Goal: Task Accomplishment & Management: Manage account settings

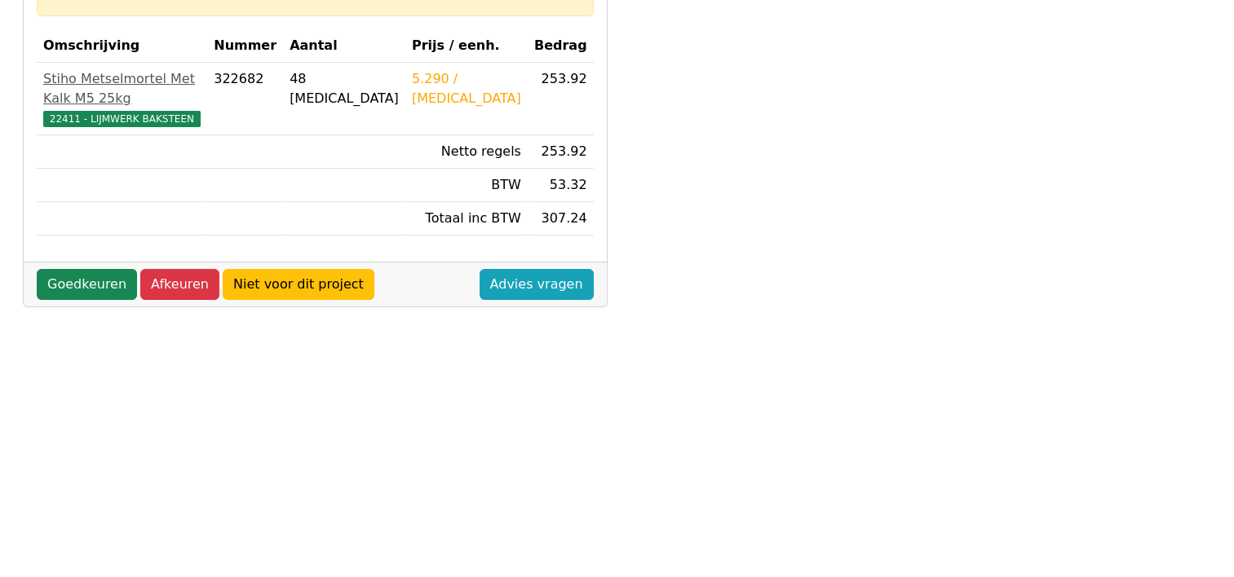
scroll to position [408, 0]
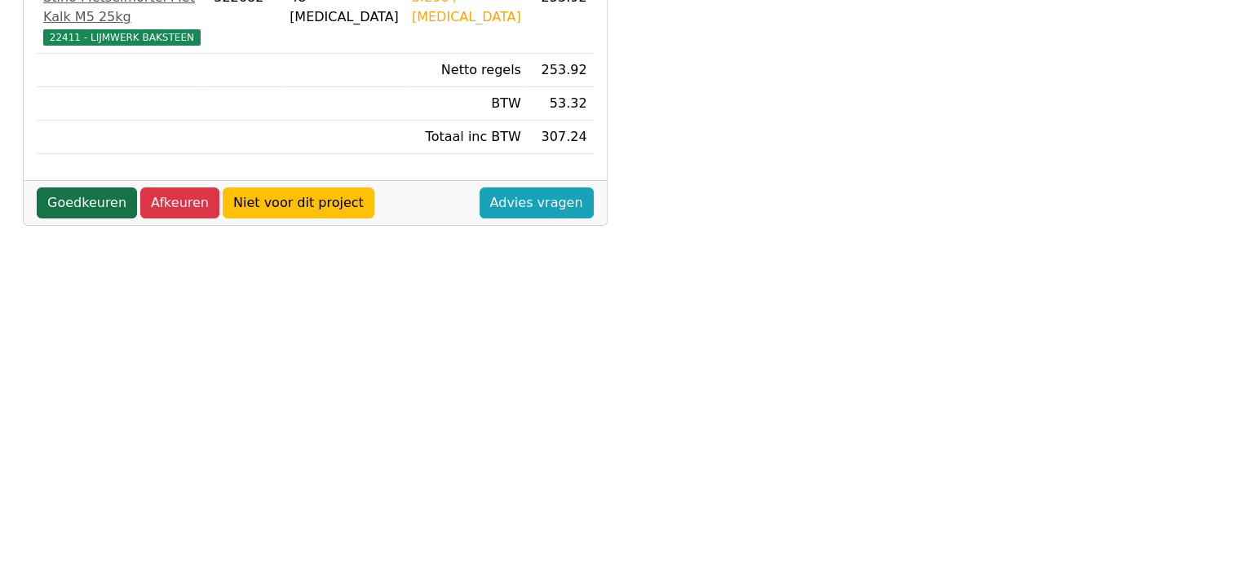
click at [85, 188] on link "Goedkeuren" at bounding box center [87, 203] width 100 height 31
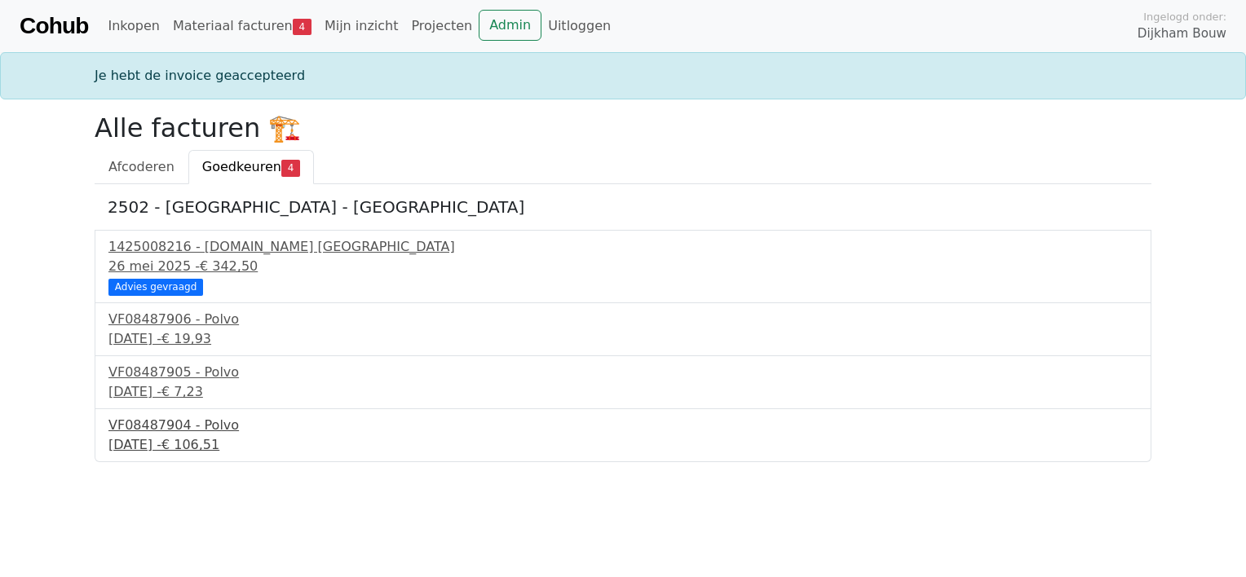
click at [136, 437] on div "[DATE] - € 106,51" at bounding box center [622, 445] width 1029 height 20
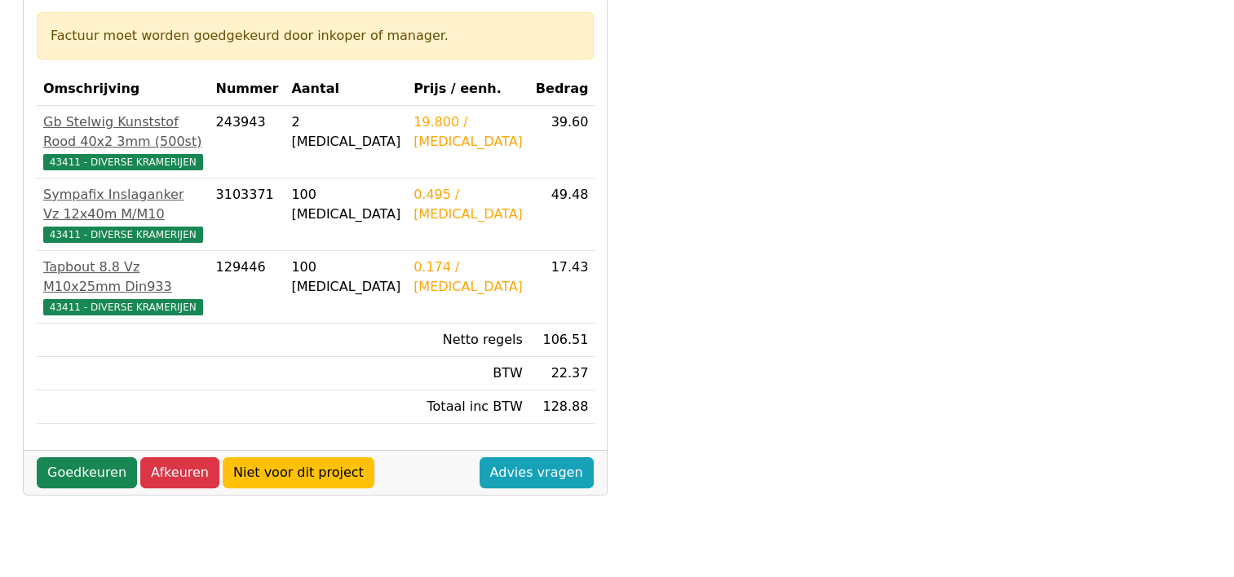
scroll to position [326, 0]
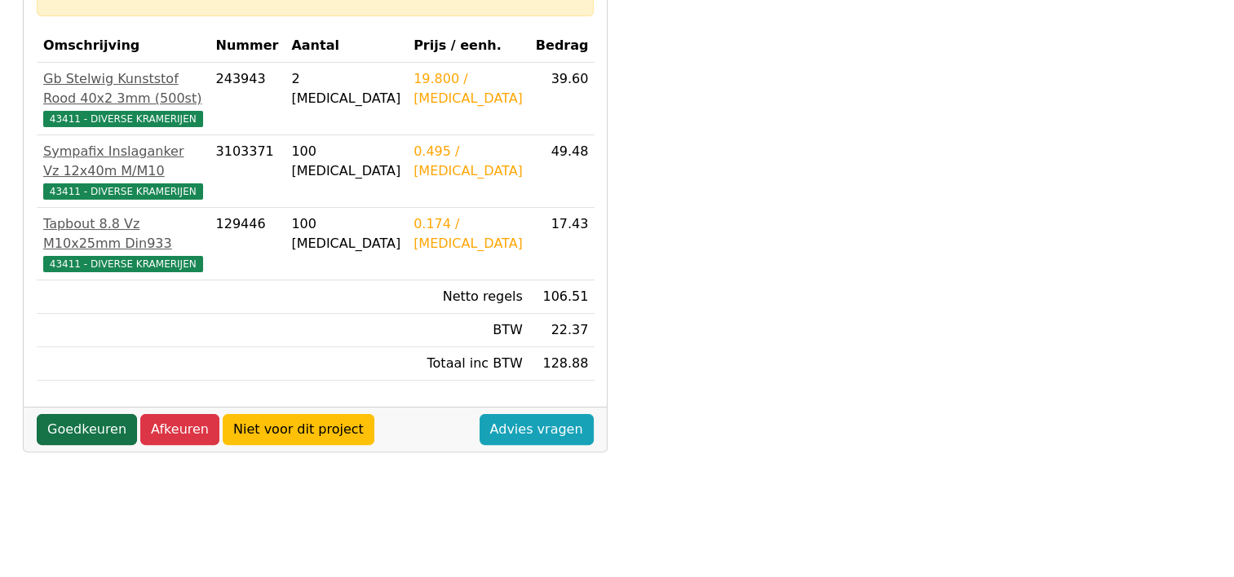
click at [72, 414] on link "Goedkeuren" at bounding box center [87, 429] width 100 height 31
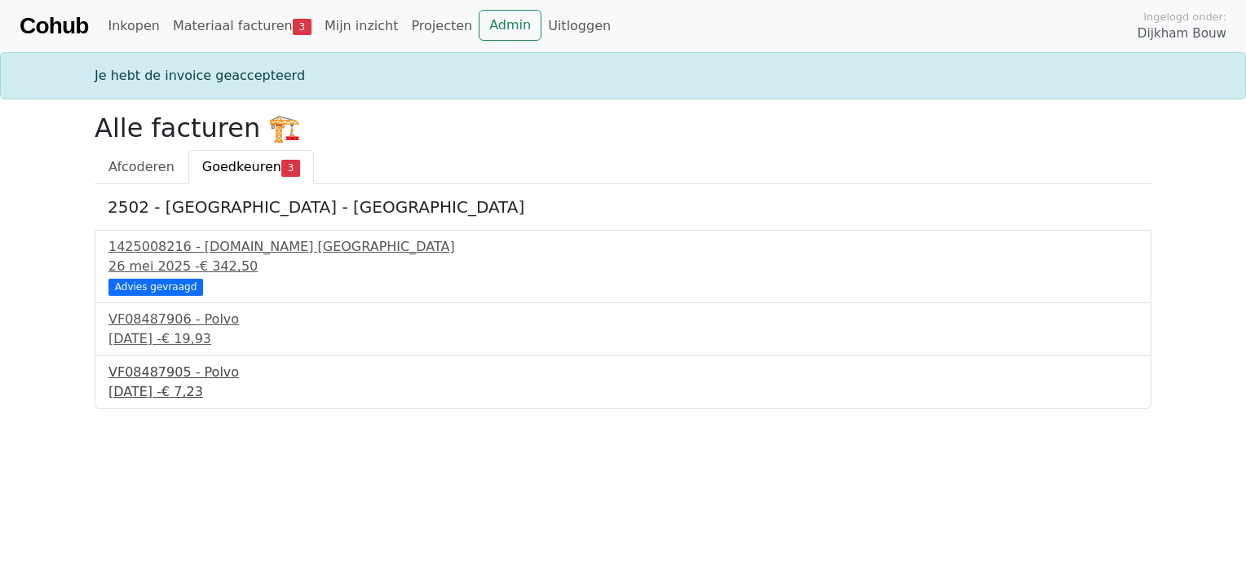
click at [161, 385] on div "[DATE] - € 7,23" at bounding box center [622, 392] width 1029 height 20
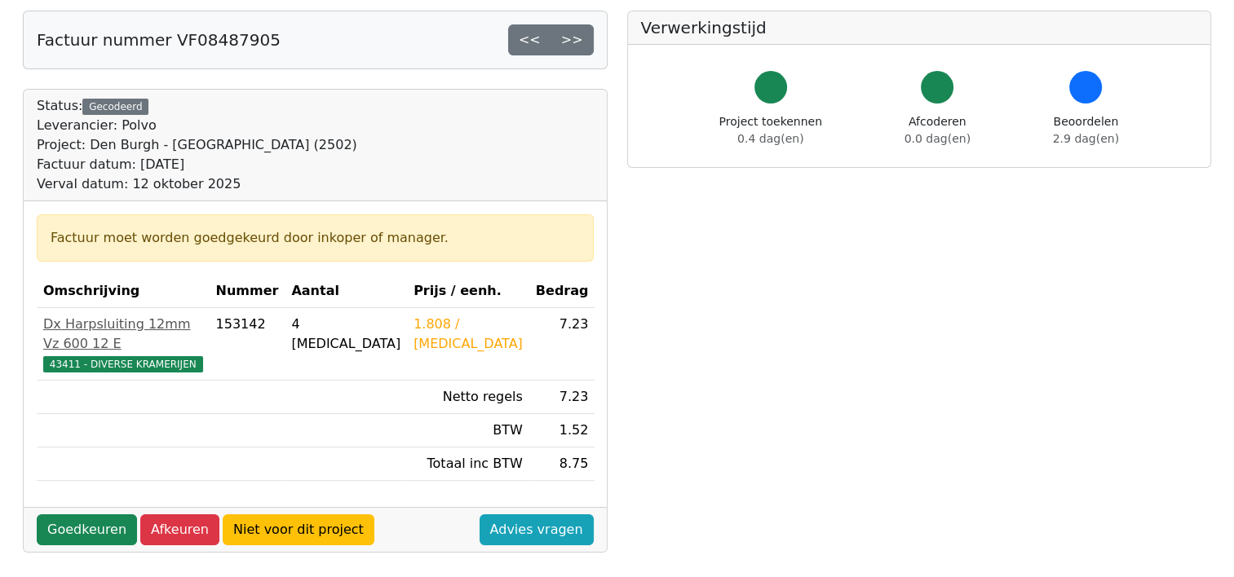
scroll to position [82, 0]
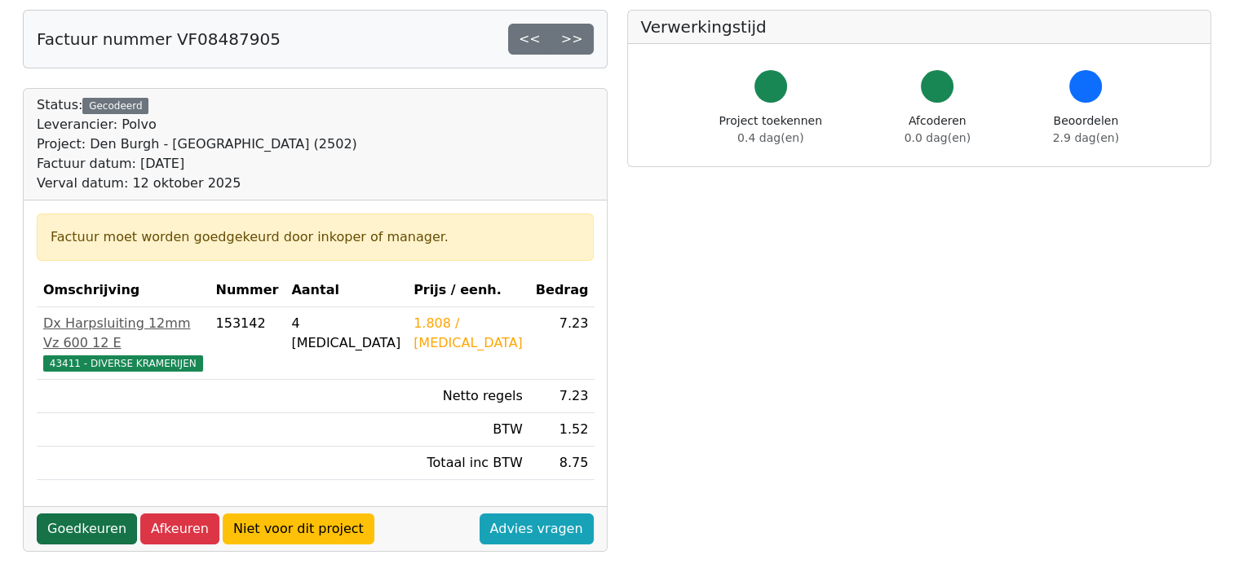
click at [82, 514] on link "Goedkeuren" at bounding box center [87, 529] width 100 height 31
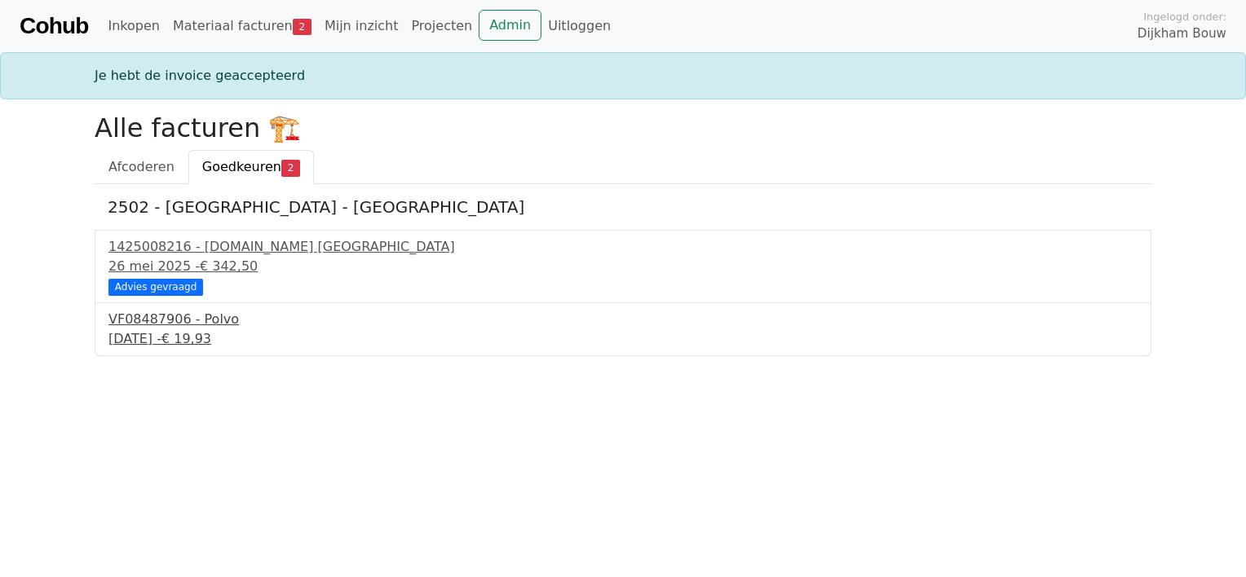
click at [144, 342] on div "[DATE] - € 19,93" at bounding box center [622, 339] width 1029 height 20
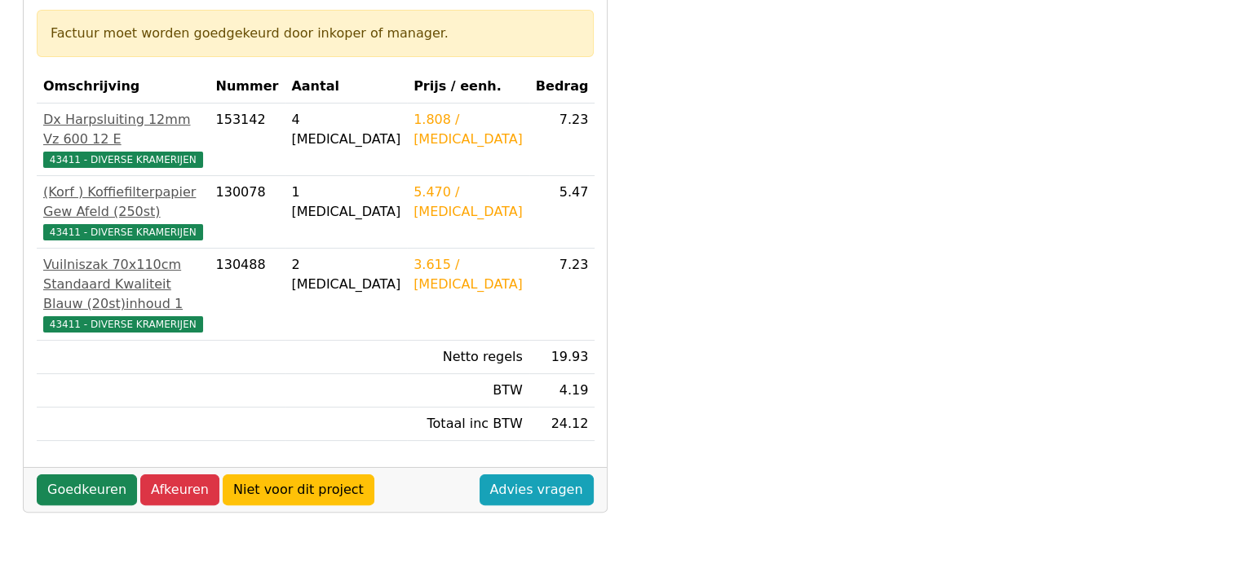
scroll to position [326, 0]
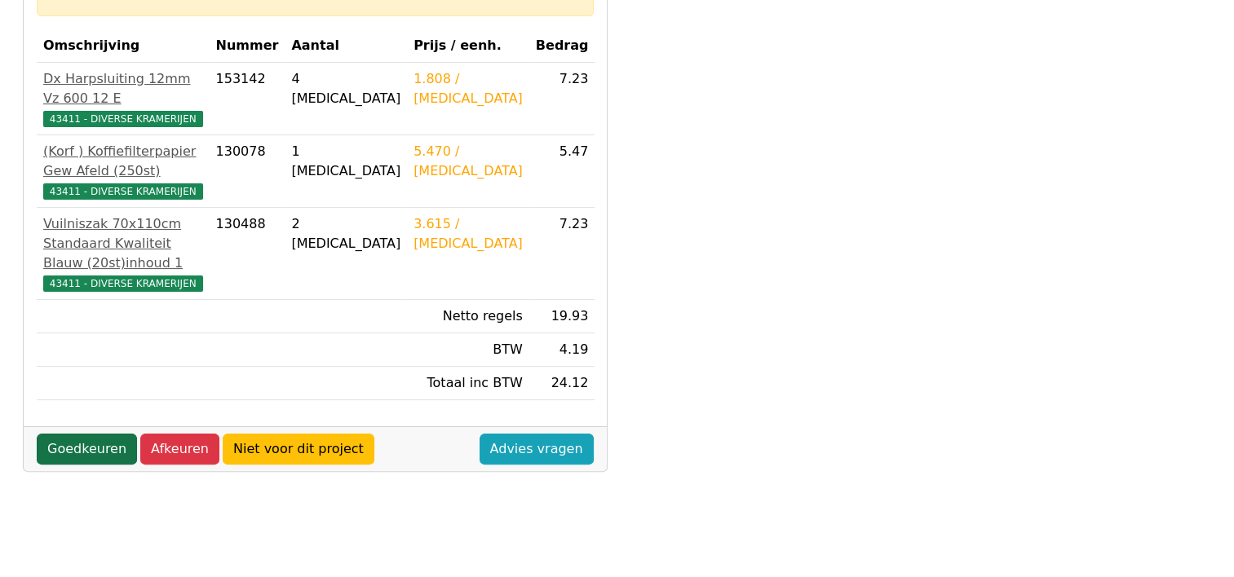
click at [73, 449] on link "Goedkeuren" at bounding box center [87, 449] width 100 height 31
